Goal: Information Seeking & Learning: Find specific fact

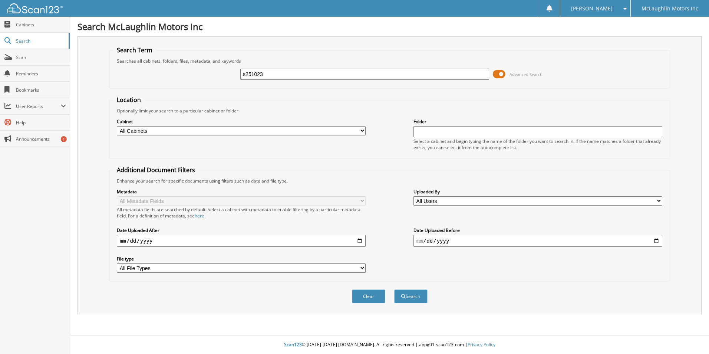
type input "s251023"
click at [394, 289] on button "Search" at bounding box center [410, 296] width 33 height 14
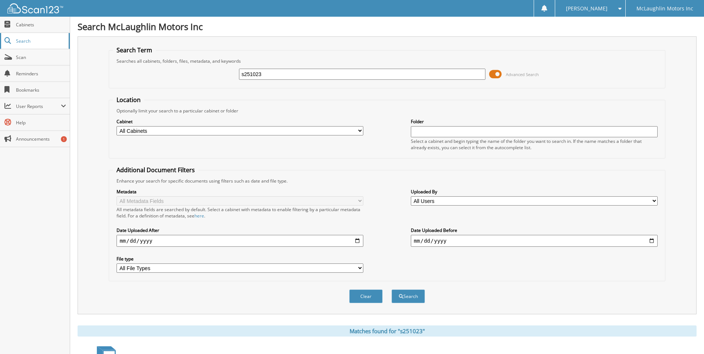
click at [39, 38] on span "Search" at bounding box center [40, 41] width 49 height 6
